Goal: Task Accomplishment & Management: Manage account settings

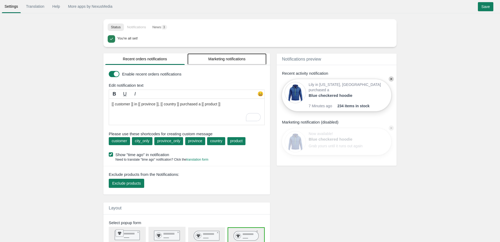
click at [238, 62] on link "Marketing notifications" at bounding box center [226, 58] width 79 height 11
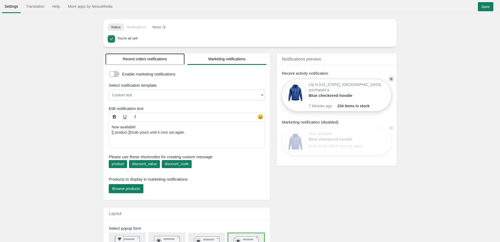
click at [167, 56] on link "Recent orders notifications" at bounding box center [144, 58] width 79 height 11
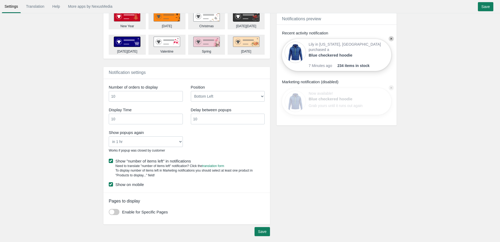
scroll to position [284, 0]
click at [339, 190] on div "Notifications preview Show Recent activity notification Lily in [US_STATE], [GE…" at bounding box center [333, 8] width 120 height 465
click at [332, 164] on div "Notifications preview Show Recent activity notification Lily in [US_STATE], [GE…" at bounding box center [333, 8] width 120 height 465
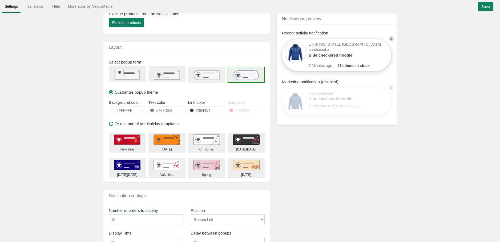
scroll to position [136, 0]
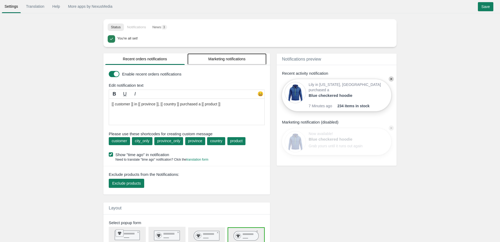
click at [231, 60] on link "Marketing notifications" at bounding box center [226, 58] width 79 height 11
